Goal: Task Accomplishment & Management: Manage account settings

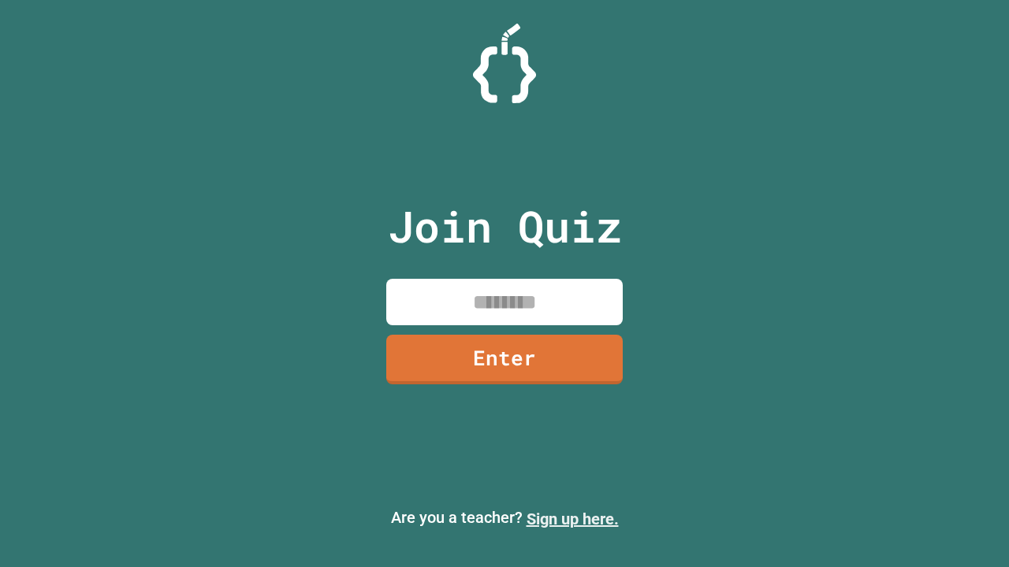
click at [572, 519] on link "Sign up here." at bounding box center [573, 519] width 92 height 19
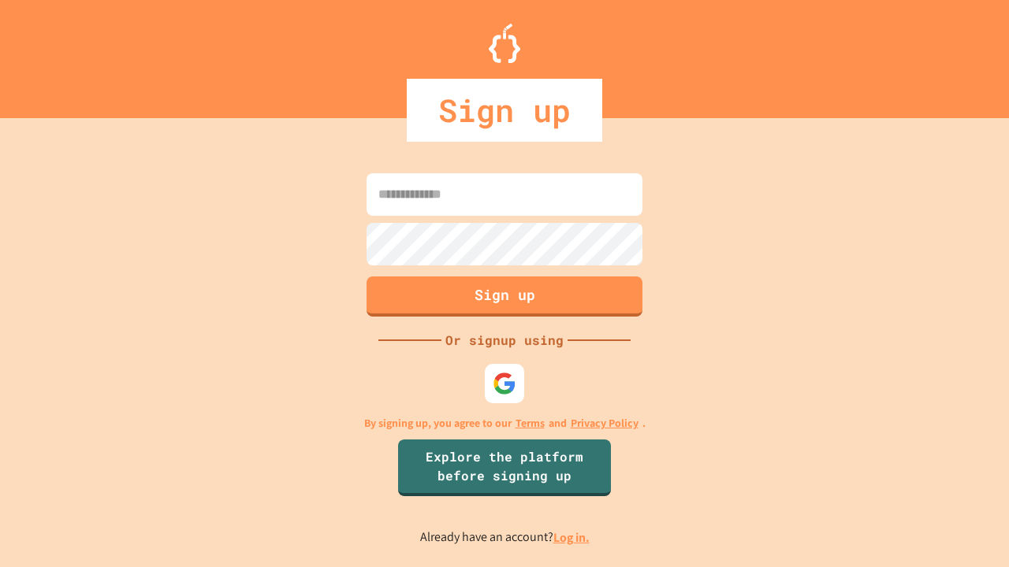
click at [572, 538] on link "Log in." at bounding box center [571, 538] width 36 height 17
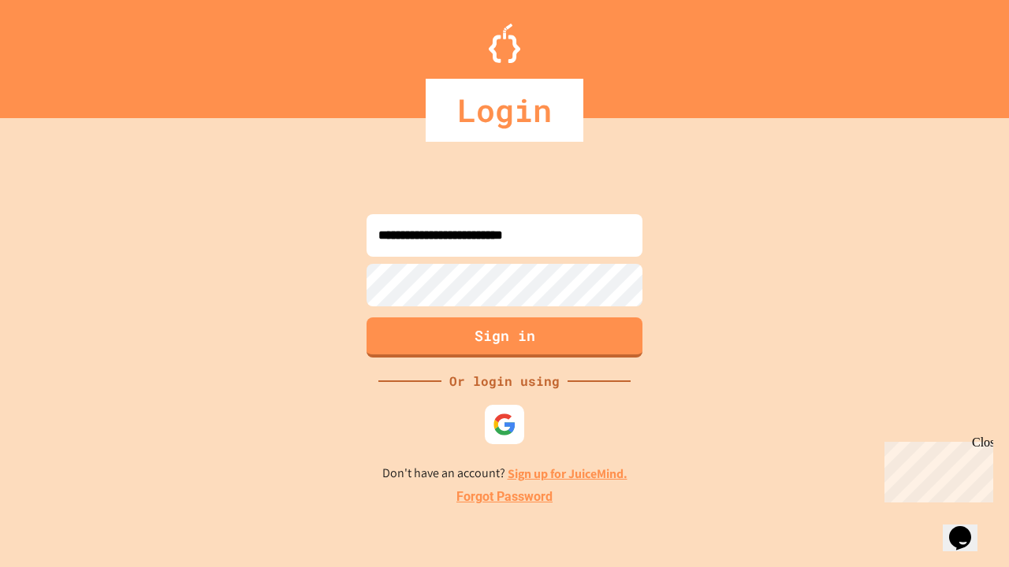
type input "**********"
